Goal: Task Accomplishment & Management: Use online tool/utility

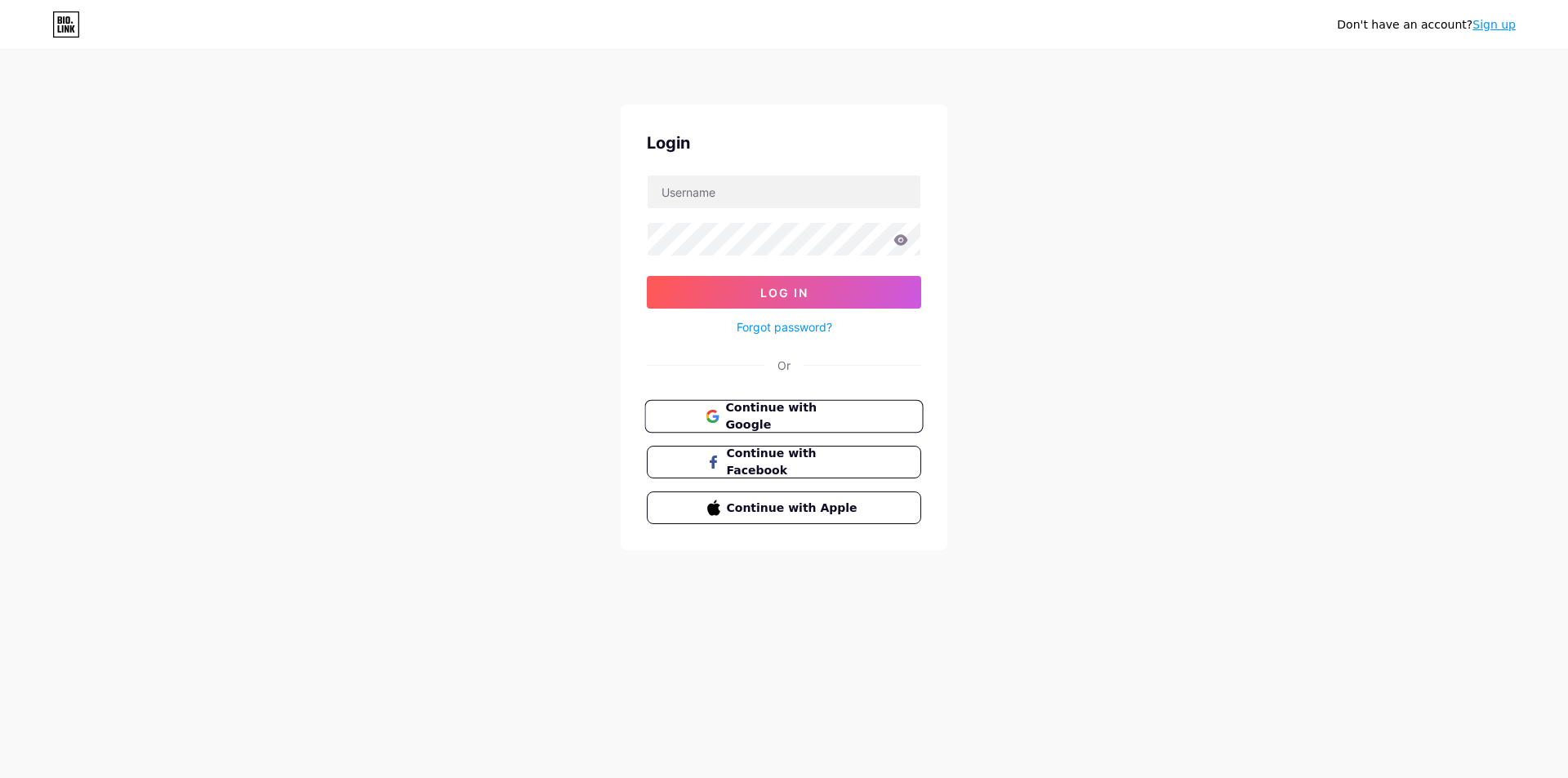
click at [742, 418] on span "Continue with Google" at bounding box center [793, 417] width 136 height 35
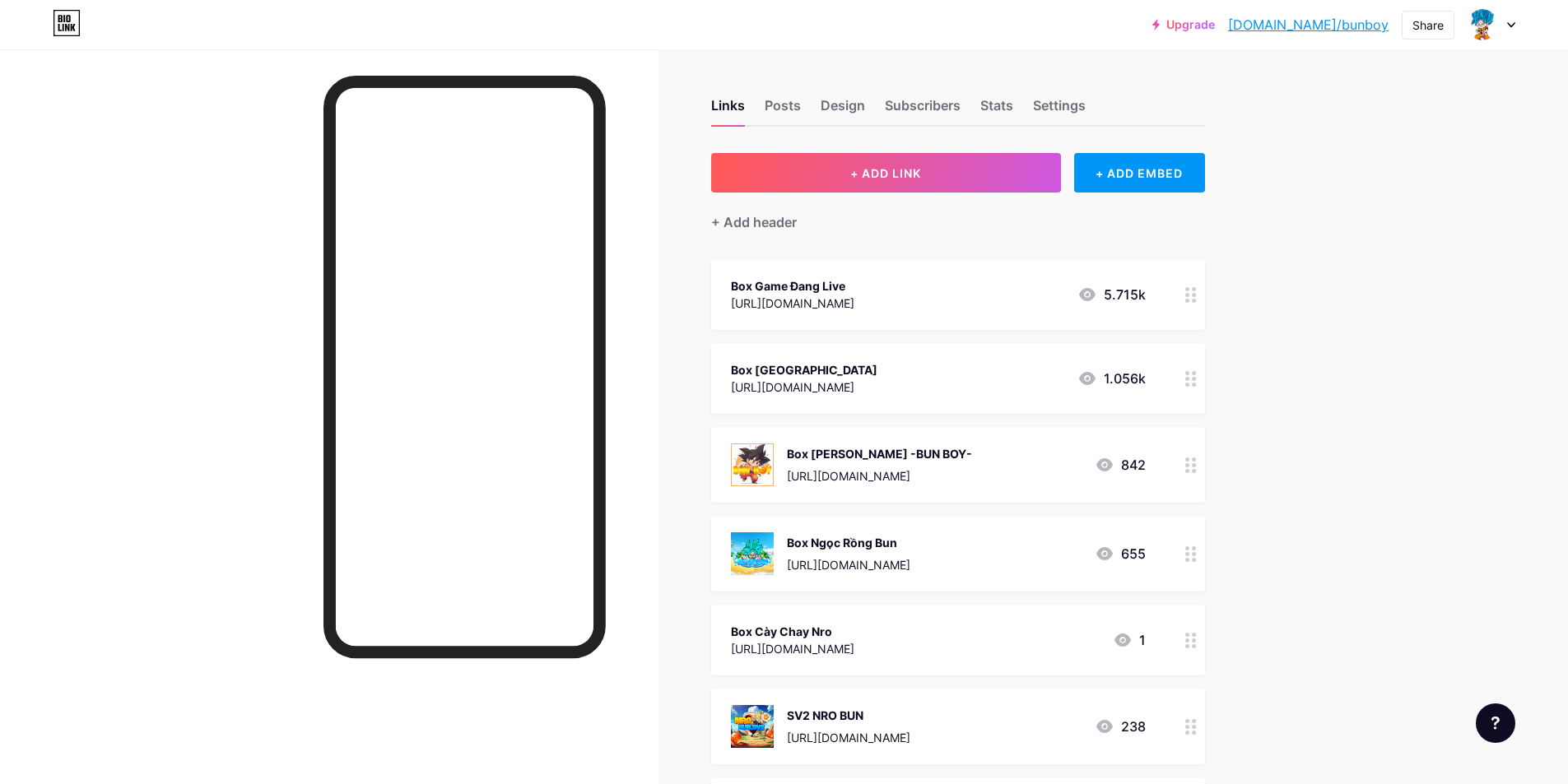
click at [785, 295] on div "[URL][DOMAIN_NAME]" at bounding box center [792, 303] width 124 height 17
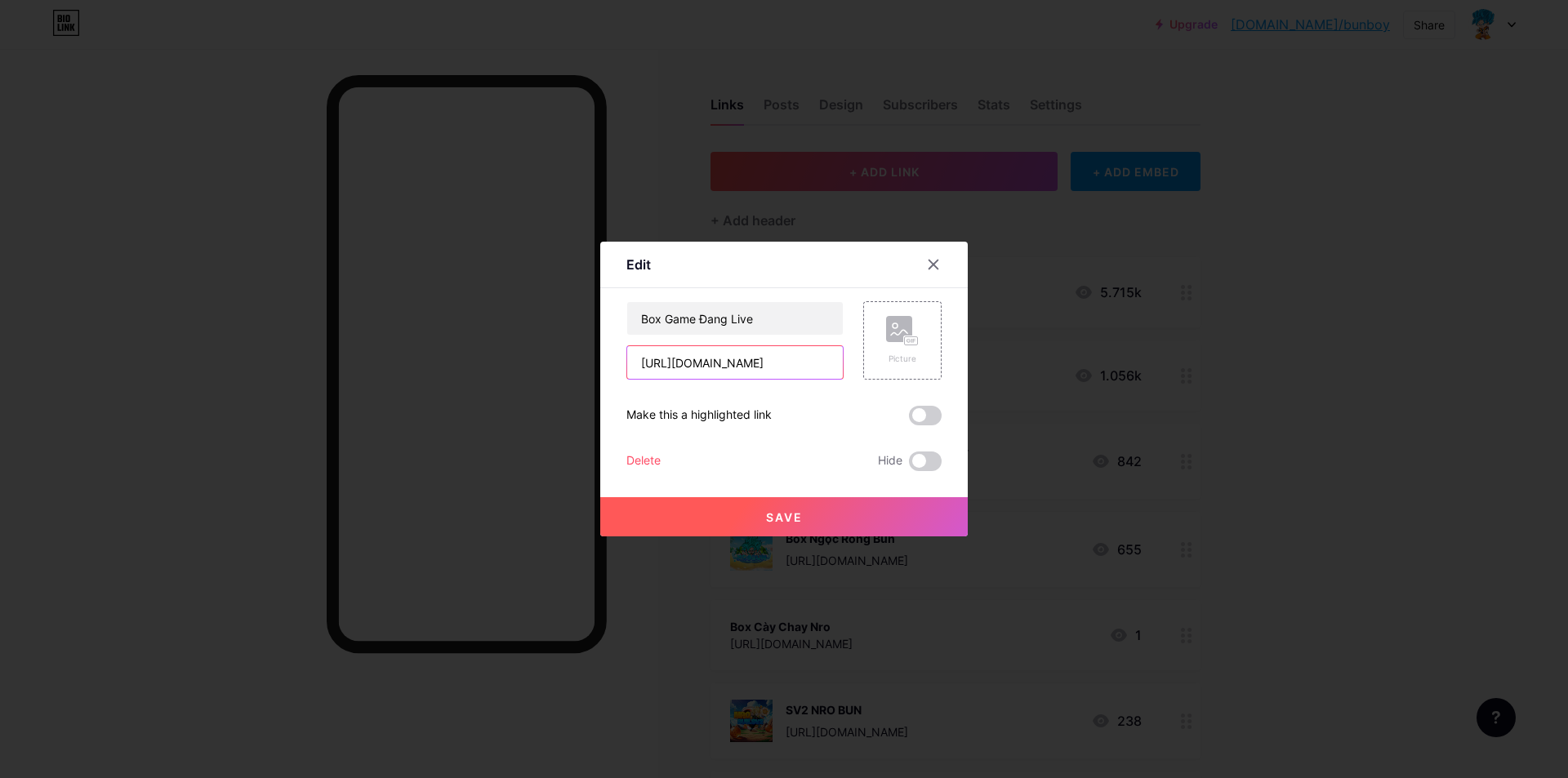
drag, startPoint x: 812, startPoint y: 364, endPoint x: 437, endPoint y: 366, distance: 375.0
click at [438, 366] on div "Edit Content YouTube Play YouTube video without leaving your page. ADD Vimeo Pl…" at bounding box center [784, 389] width 1568 height 778
paste input "bqciue574"
type input "[URL][DOMAIN_NAME]"
click at [769, 528] on button "Save" at bounding box center [784, 517] width 367 height 39
